Goal: Information Seeking & Learning: Check status

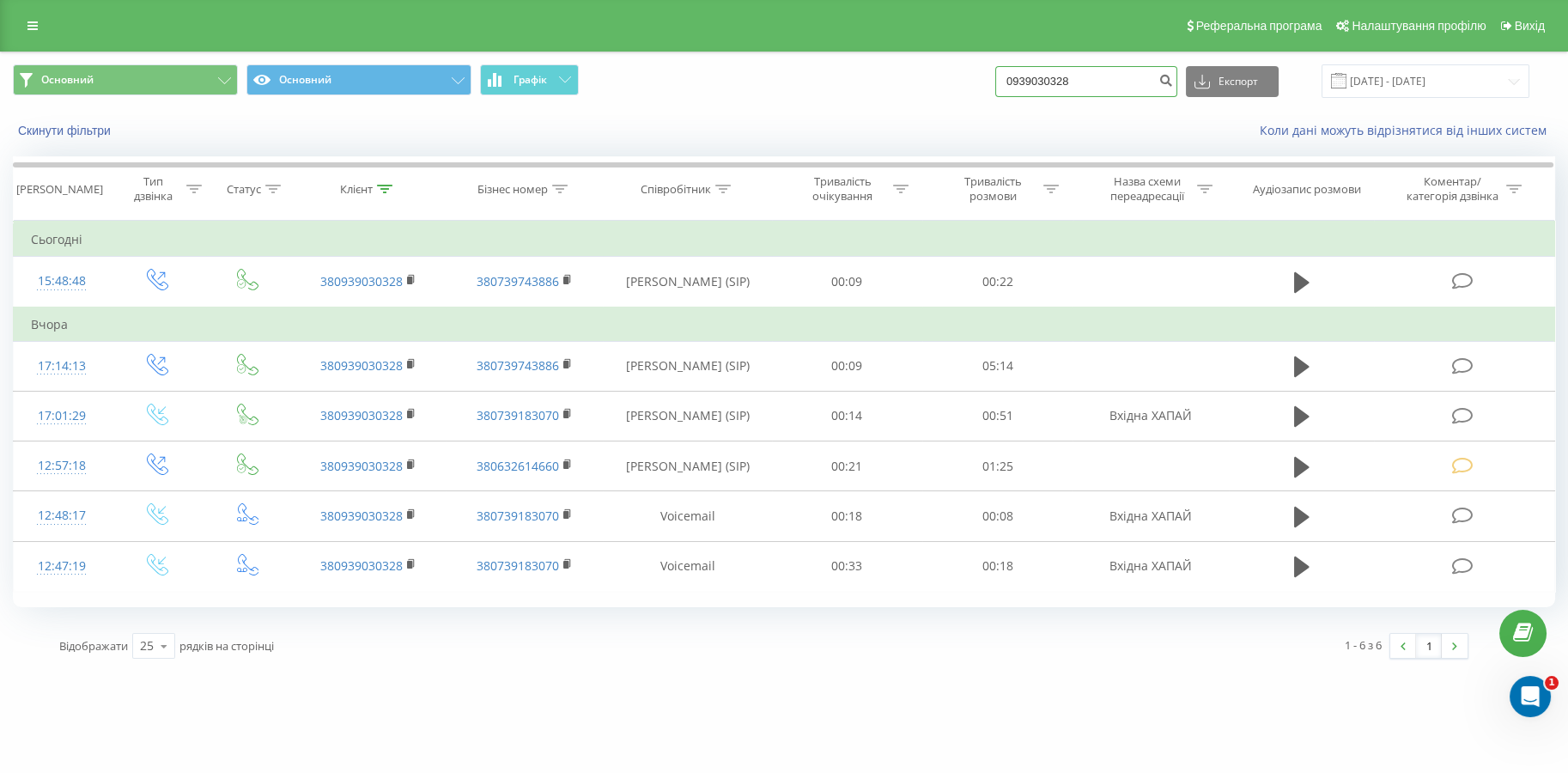
drag, startPoint x: 1149, startPoint y: 81, endPoint x: 887, endPoint y: 66, distance: 262.4
click at [887, 67] on div "Основний Основний Графік 0939030328 Експорт .csv .xls .xlsx 21.05.2025 - 21.08.…" at bounding box center [784, 81] width 1542 height 33
paste input "73529937"
type input "0973529937"
click at [1171, 79] on icon "submit" at bounding box center [1166, 78] width 15 height 11
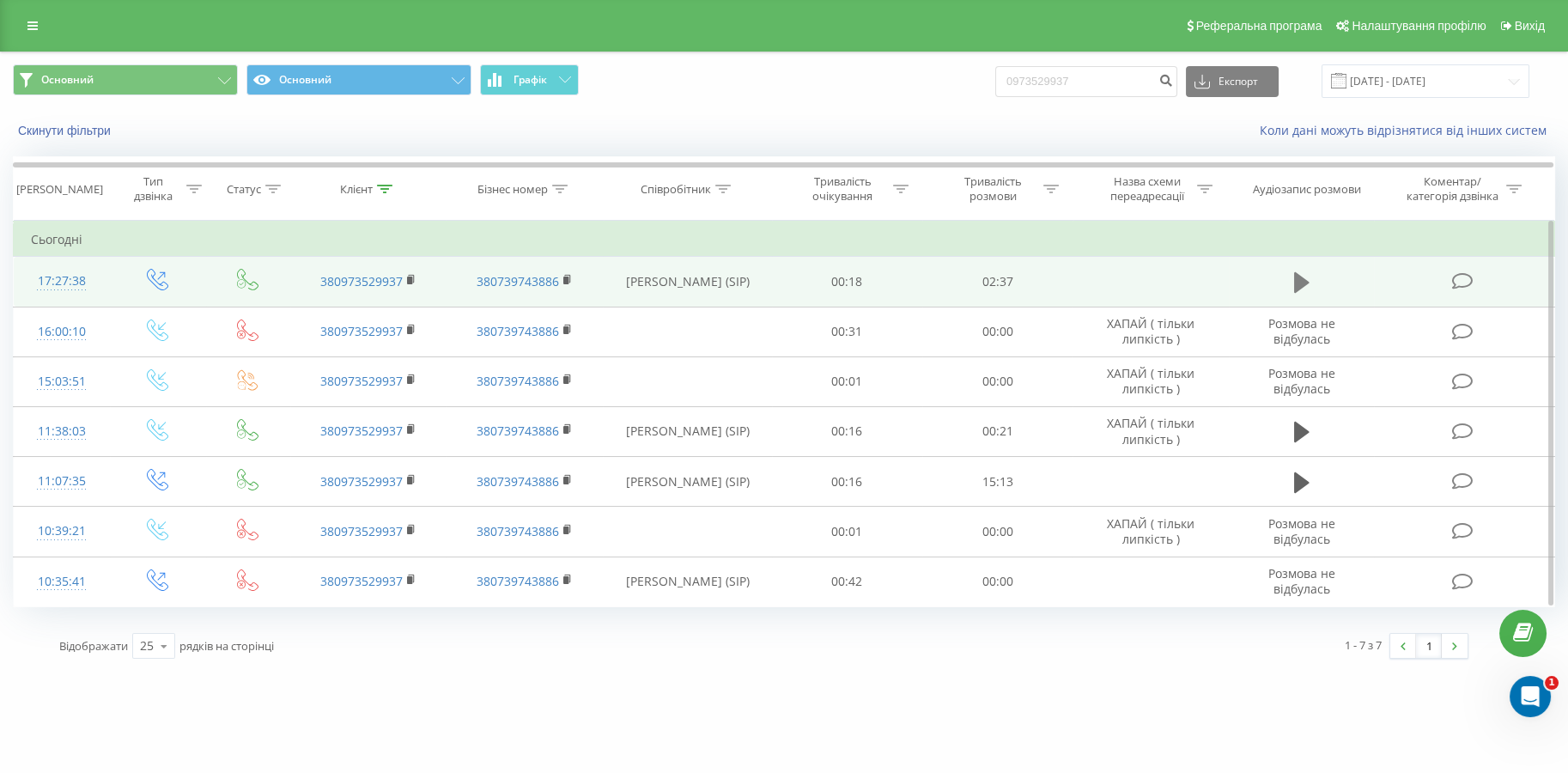
click at [1301, 285] on icon at bounding box center [1302, 282] width 16 height 20
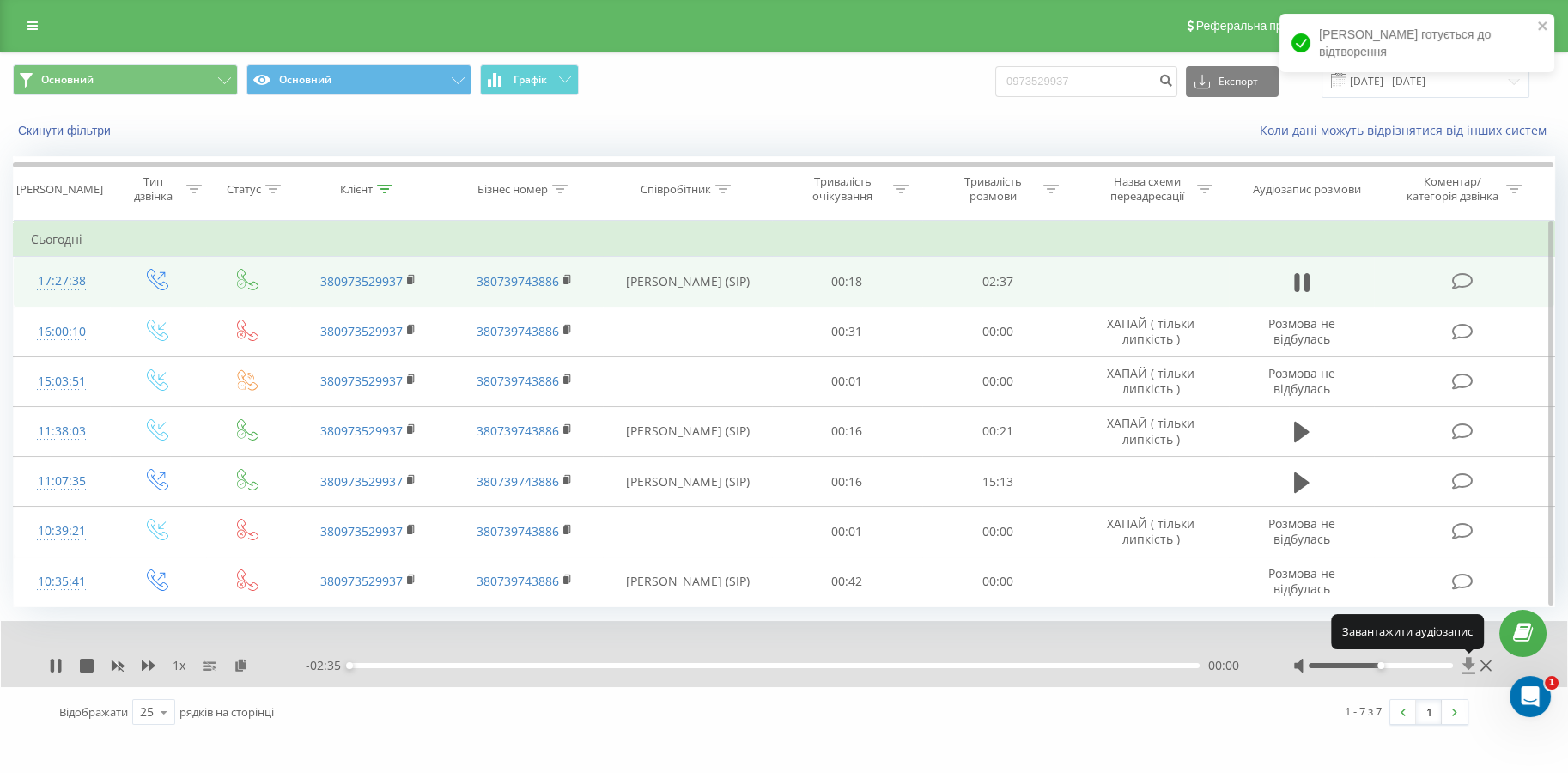
click at [1465, 663] on icon at bounding box center [1468, 665] width 13 height 17
click at [60, 666] on icon at bounding box center [59, 666] width 4 height 14
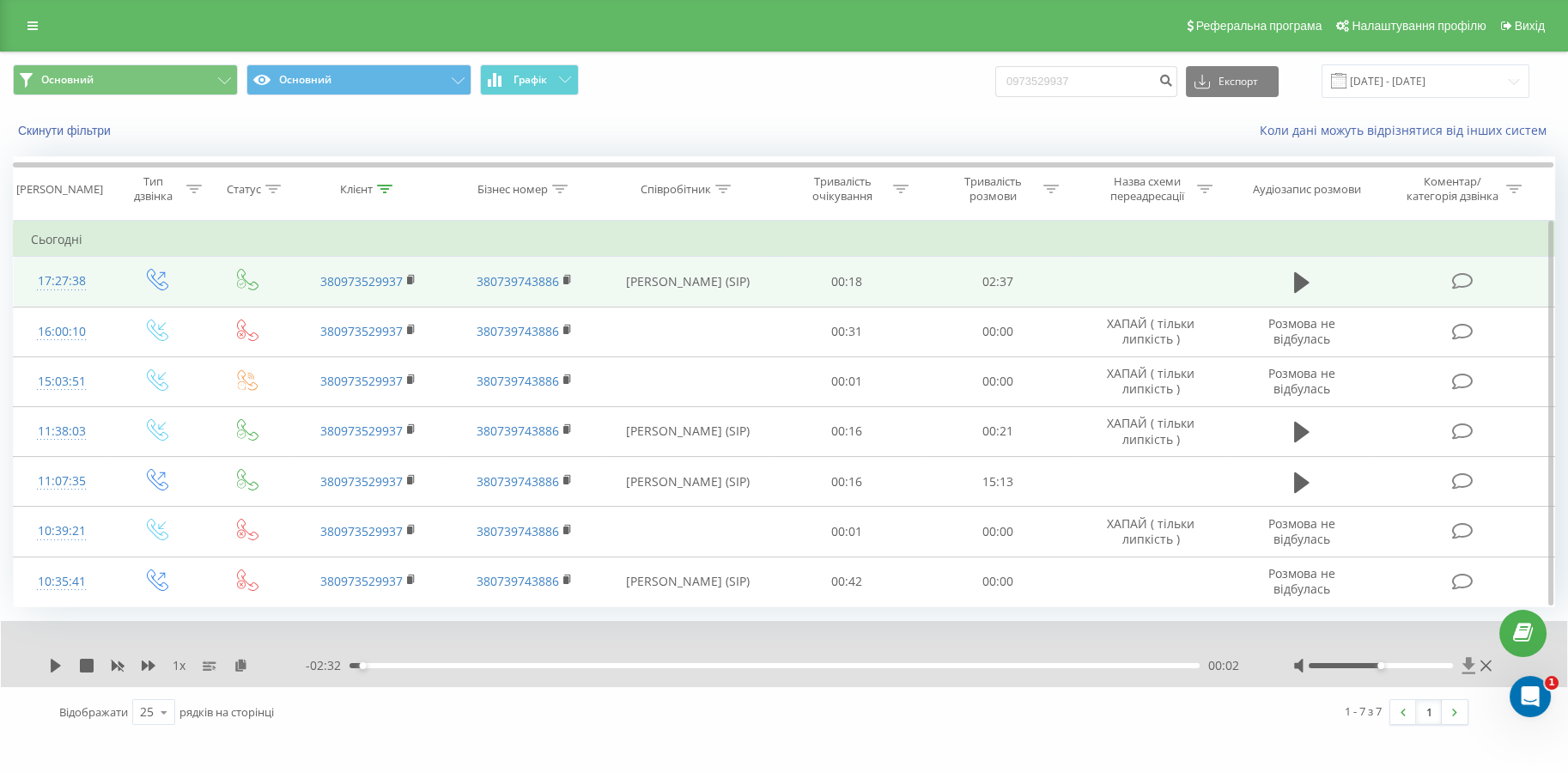
click at [1463, 659] on icon at bounding box center [1468, 666] width 15 height 18
click at [822, 122] on div "Коли дані можуть відрізнятися вiд інших систем" at bounding box center [1077, 130] width 979 height 18
click at [1302, 278] on icon at bounding box center [1302, 282] width 16 height 20
click at [1467, 667] on icon at bounding box center [1468, 666] width 15 height 18
click at [59, 666] on icon at bounding box center [59, 666] width 4 height 14
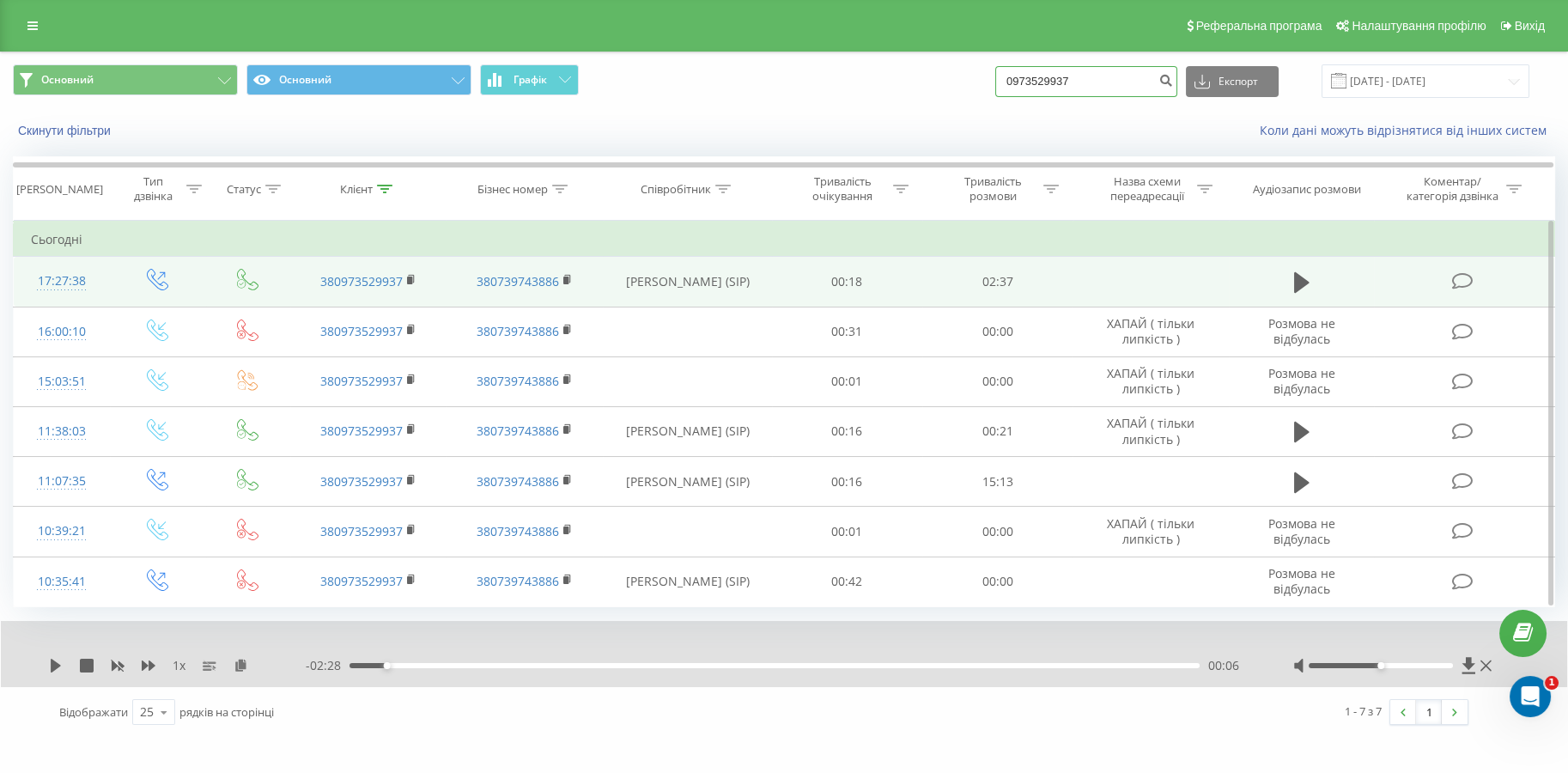
drag, startPoint x: 1106, startPoint y: 85, endPoint x: 811, endPoint y: 76, distance: 295.1
click at [813, 76] on div "Основний Основний Графік 0973529937 Експорт .csv .xls .xlsx [DATE] - [DATE]" at bounding box center [784, 81] width 1542 height 33
paste input "38"
drag, startPoint x: 1035, startPoint y: 89, endPoint x: 947, endPoint y: 98, distance: 88.5
click at [957, 97] on div "Основний Основний Графік 380973529937 Експорт .csv .xls .xlsx [DATE] - [DATE]" at bounding box center [784, 81] width 1542 height 33
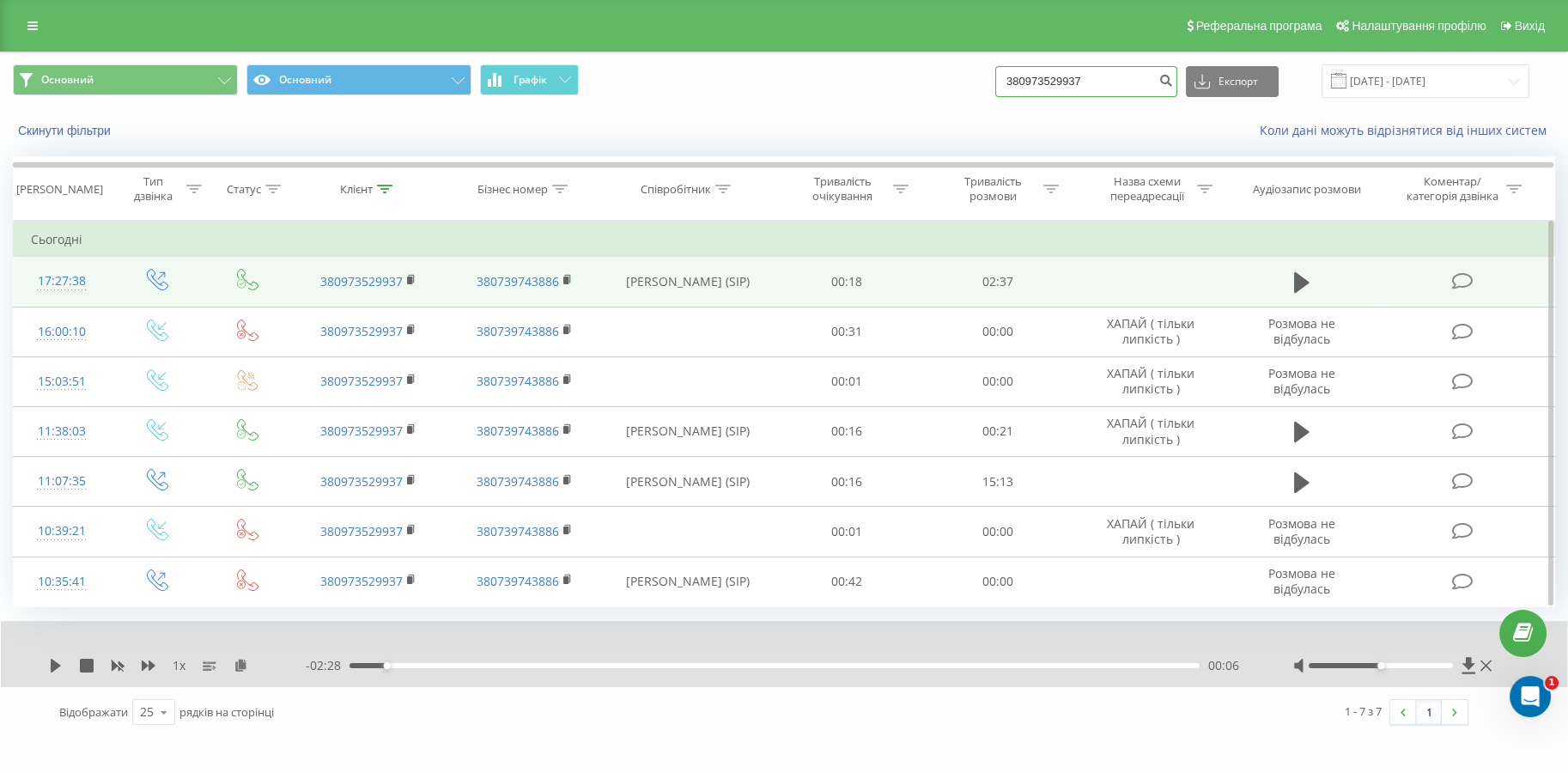
type input "0973529937"
